Goal: Task Accomplishment & Management: Complete application form

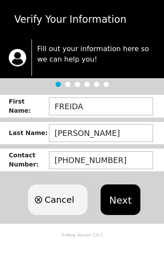
click at [126, 199] on button "Next" at bounding box center [121, 200] width 40 height 31
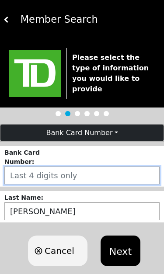
click at [95, 171] on input "number" at bounding box center [81, 176] width 155 height 18
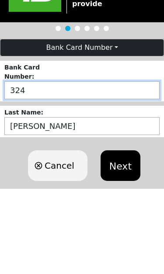
type input "3246"
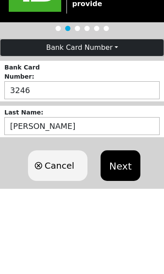
click at [125, 236] on button "Next" at bounding box center [121, 251] width 40 height 31
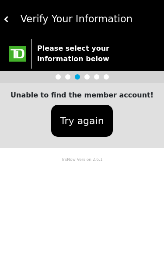
click at [91, 121] on button "Try again" at bounding box center [81, 121] width 61 height 32
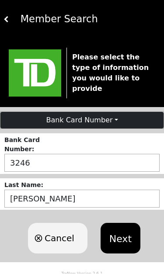
scroll to position [0, 0]
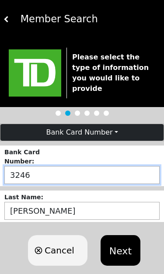
click at [47, 177] on input "3246" at bounding box center [81, 175] width 155 height 18
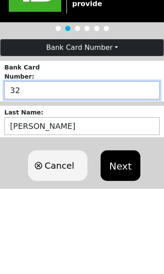
type input "3"
type input "1442"
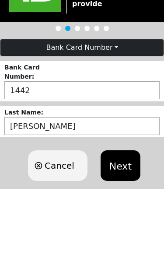
click at [125, 236] on button "Next" at bounding box center [121, 251] width 40 height 31
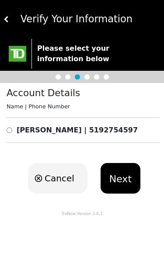
click at [11, 130] on input "radio" at bounding box center [10, 130] width 6 height 10
radio input "true"
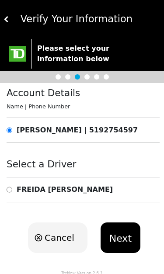
scroll to position [0, 0]
click at [11, 190] on input "radio" at bounding box center [10, 190] width 6 height 10
radio input "true"
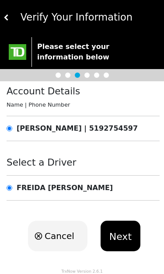
click at [122, 232] on button "Next" at bounding box center [121, 236] width 40 height 31
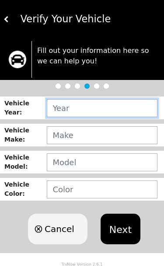
click at [96, 110] on input "text" at bounding box center [102, 109] width 111 height 18
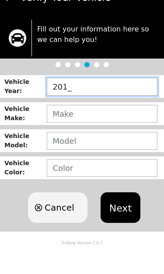
type input "2016"
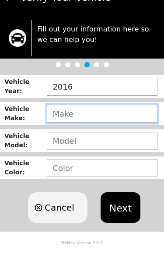
click at [97, 127] on input "text" at bounding box center [102, 136] width 111 height 18
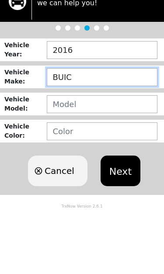
type input "BUICK"
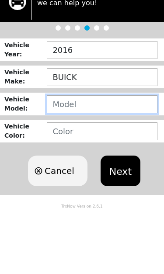
click at [89, 154] on input "text" at bounding box center [102, 163] width 111 height 18
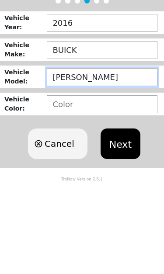
type input "LACROSSE"
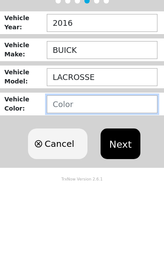
click at [86, 181] on input "text" at bounding box center [102, 190] width 111 height 18
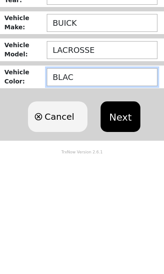
type input "BLACK"
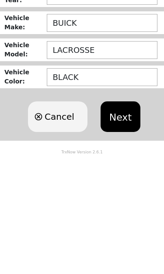
click at [126, 214] on button "Next" at bounding box center [121, 229] width 40 height 31
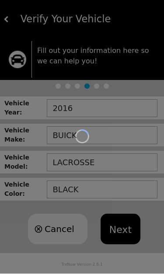
scroll to position [0, 0]
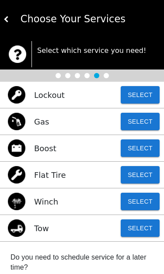
click at [144, 229] on button "Select" at bounding box center [140, 227] width 39 height 17
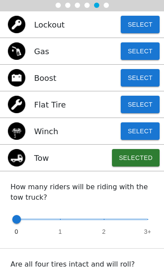
type input "1"
click at [21, 222] on span at bounding box center [16, 219] width 9 height 9
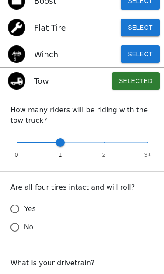
scroll to position [152, 0]
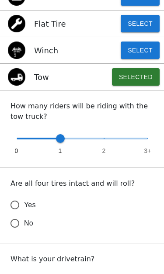
click at [16, 206] on input "Yes" at bounding box center [15, 205] width 18 height 18
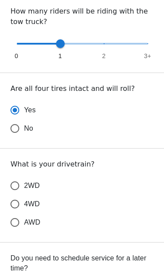
scroll to position [247, 0]
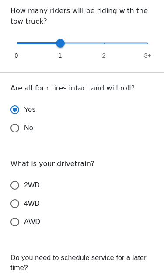
click at [17, 188] on input "2WD" at bounding box center [15, 185] width 18 height 18
radio input "true"
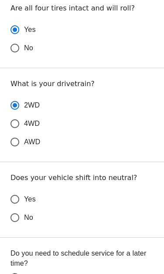
scroll to position [327, 0]
click at [17, 221] on input "No" at bounding box center [15, 218] width 18 height 18
radio input "false"
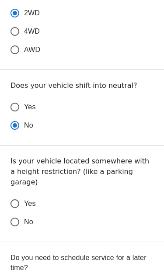
scroll to position [419, 0]
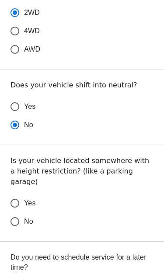
click at [14, 214] on input "No" at bounding box center [15, 222] width 18 height 18
radio input "false"
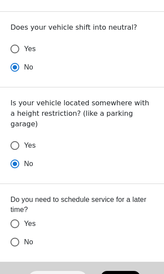
scroll to position [478, 0]
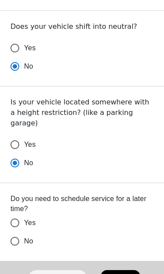
click at [11, 233] on input "No" at bounding box center [15, 242] width 18 height 18
radio input "false"
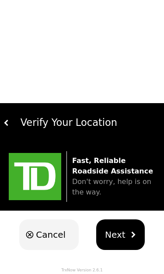
scroll to position [0, 0]
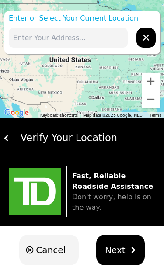
click at [77, 40] on input "text" at bounding box center [68, 38] width 119 height 20
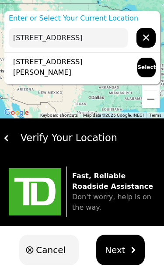
click at [105, 34] on input "[STREET_ADDRESS]" at bounding box center [68, 38] width 119 height 20
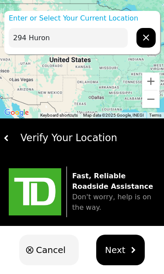
type input "294 Huron"
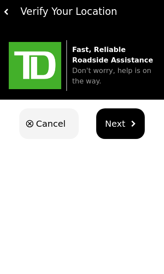
scroll to position [14, 0]
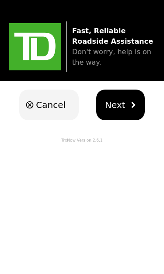
click at [122, 229] on span "Next" at bounding box center [115, 235] width 21 height 13
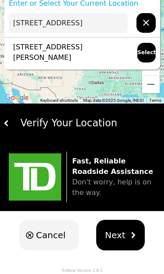
click at [80, 126] on div "Verify Your Location" at bounding box center [85, 123] width 151 height 15
click at [89, 125] on div "Verify Your Location" at bounding box center [85, 123] width 151 height 15
click at [130, 233] on img "hidden" at bounding box center [133, 236] width 6 height 6
click at [127, 232] on button "Next" at bounding box center [120, 235] width 49 height 31
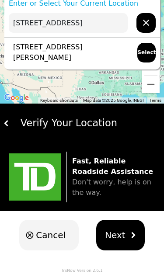
scroll to position [0, 0]
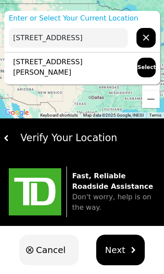
click at [102, 64] on p "[STREET_ADDRESS][PERSON_NAME]" at bounding box center [69, 67] width 120 height 21
type input "[STREET_ADDRESS][PERSON_NAME]"
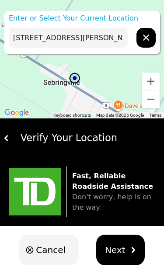
click at [130, 252] on img "hidden" at bounding box center [133, 250] width 6 height 6
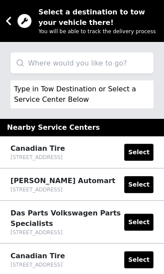
click at [125, 63] on input "search" at bounding box center [81, 62] width 143 height 21
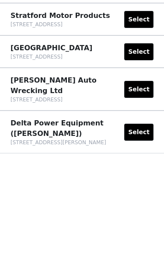
scroll to position [337, 0]
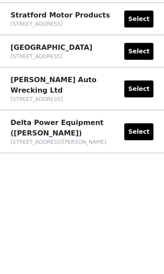
type input "Stratford motor products"
click at [143, 132] on button "Select" at bounding box center [138, 140] width 29 height 17
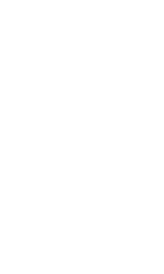
scroll to position [90, 0]
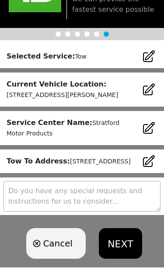
click at [149, 83] on icon at bounding box center [149, 90] width 14 height 14
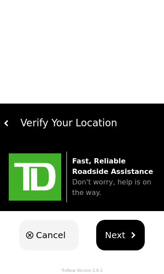
scroll to position [0, 0]
type input "[STREET_ADDRESS][PERSON_NAME]"
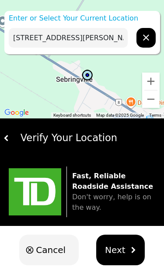
click at [124, 247] on button "Next" at bounding box center [120, 250] width 49 height 31
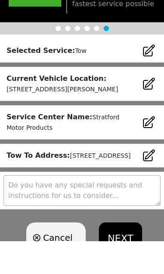
scroll to position [63, 0]
